Goal: Task Accomplishment & Management: Manage account settings

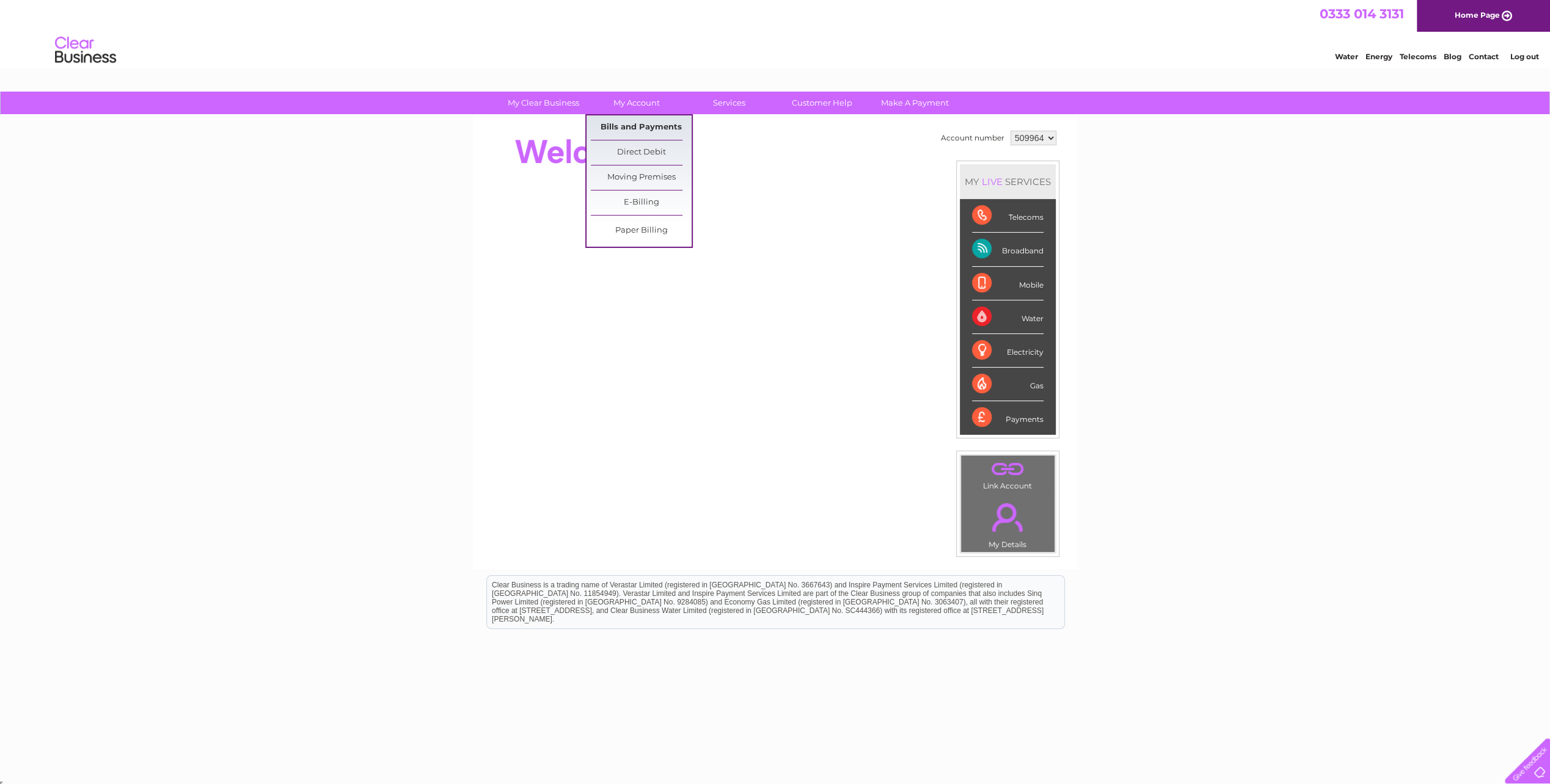
click at [628, 128] on link "Bills and Payments" at bounding box center [641, 128] width 100 height 25
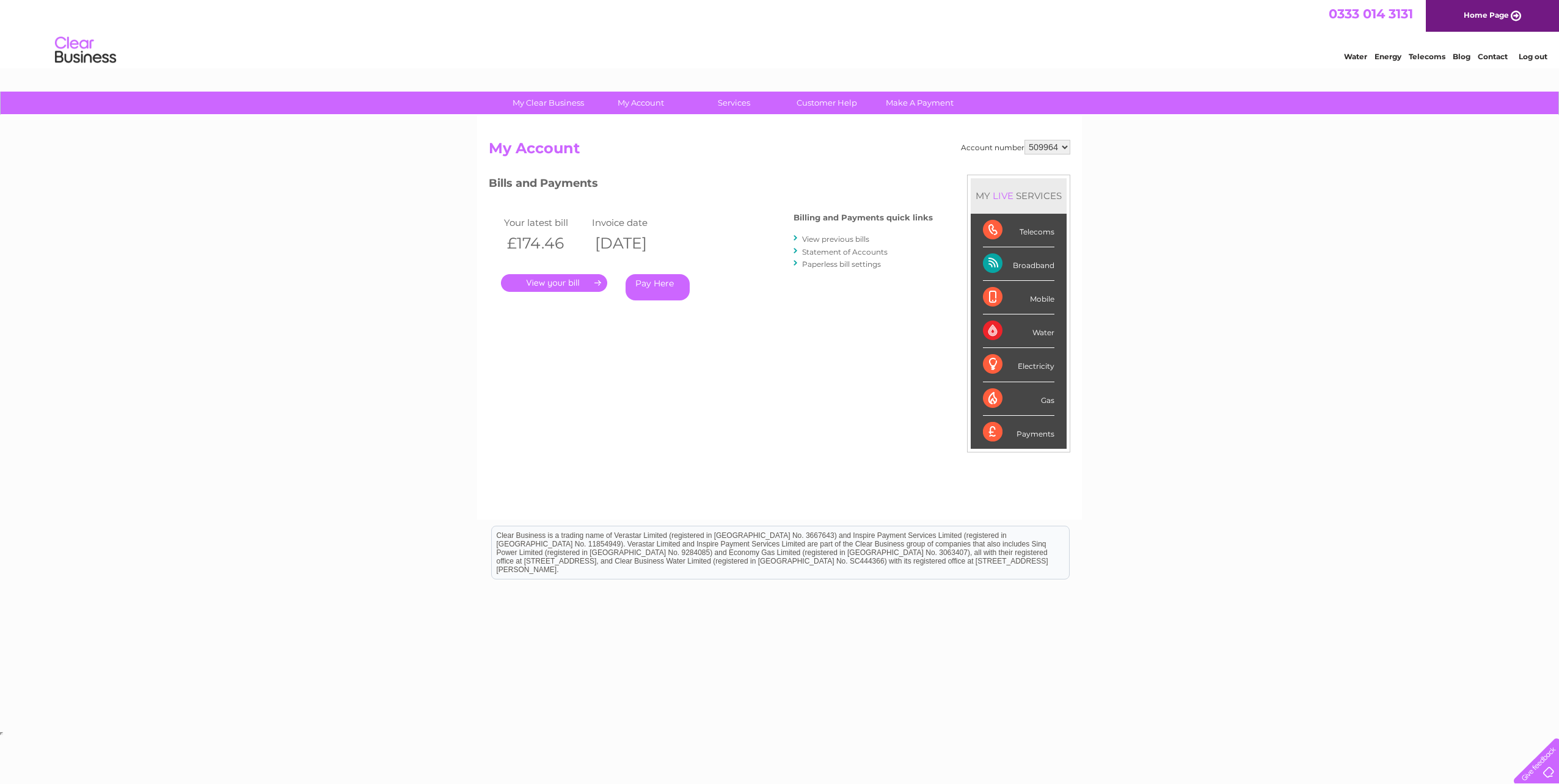
click at [546, 278] on link "." at bounding box center [553, 283] width 106 height 18
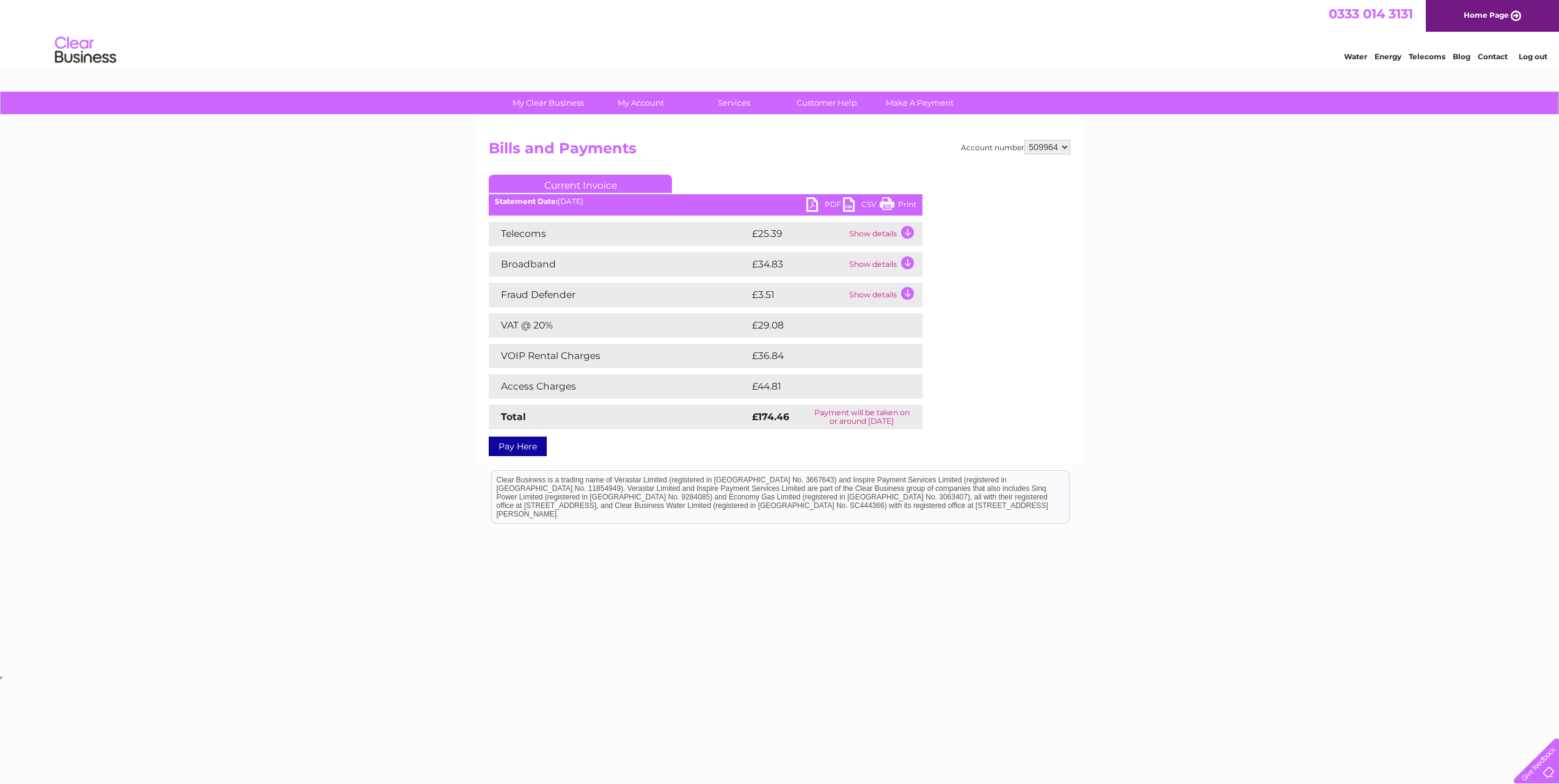
click at [815, 203] on link "PDF" at bounding box center [824, 207] width 37 height 18
